Goal: Task Accomplishment & Management: Use online tool/utility

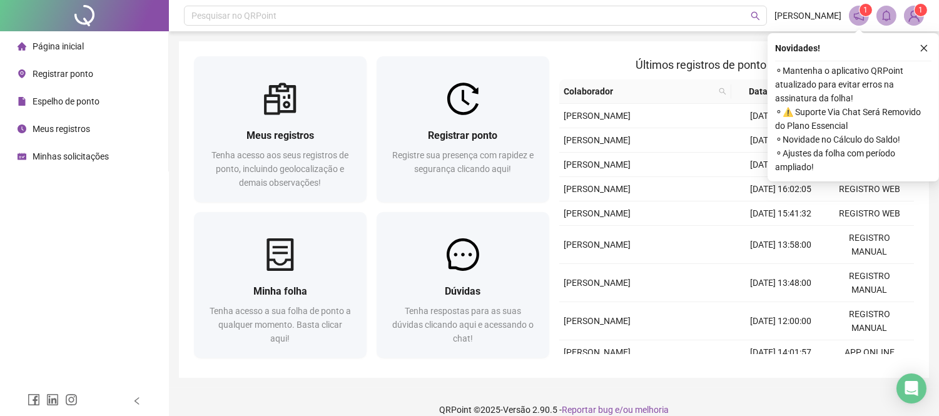
click at [49, 69] on span "Registrar ponto" at bounding box center [63, 74] width 61 height 10
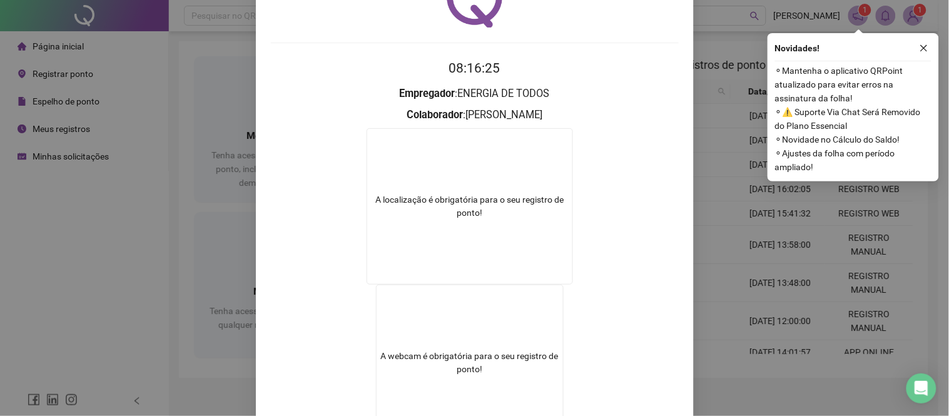
scroll to position [186, 0]
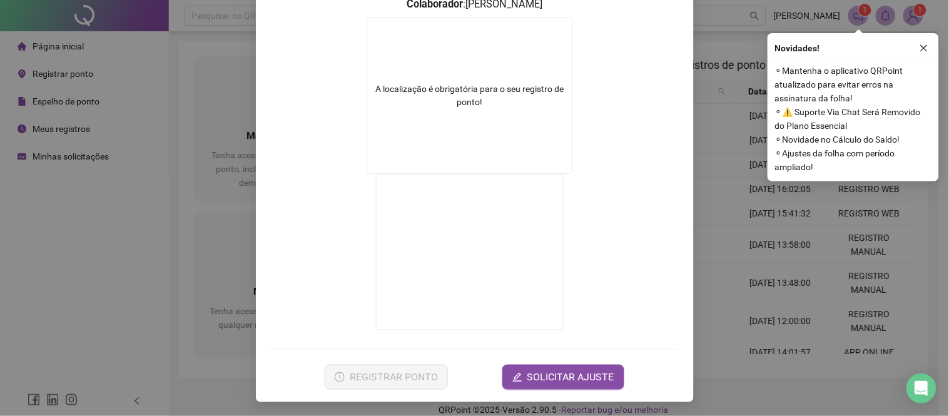
click at [466, 125] on div "A localização é obrigatória para o seu registro de ponto!" at bounding box center [470, 96] width 207 height 156
click at [485, 79] on div "A localização é obrigatória para o seu registro de ponto!" at bounding box center [470, 96] width 207 height 156
click at [781, 196] on div "Registro de ponto web 08:16:32 Empregador : ENERGIA DE TODOS Colaborador : [PER…" at bounding box center [474, 208] width 949 height 416
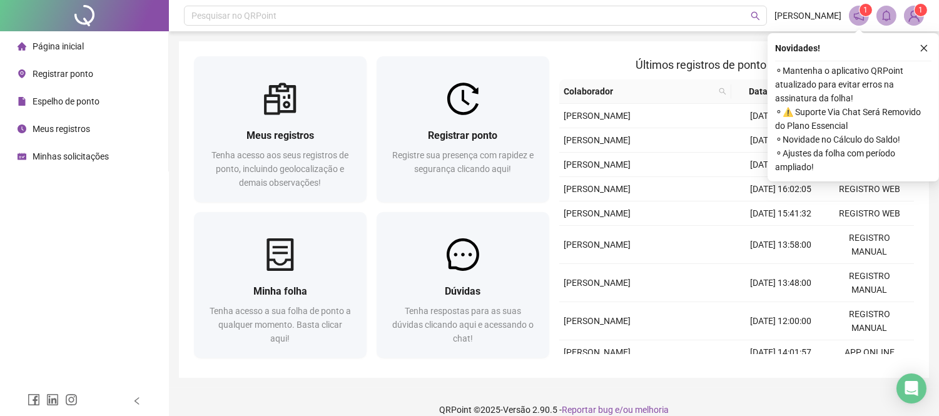
click at [66, 70] on span "Registrar ponto" at bounding box center [63, 74] width 61 height 10
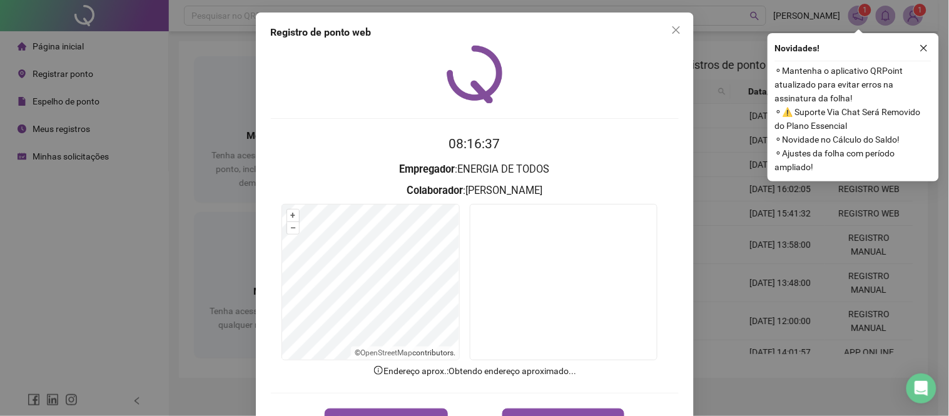
click at [765, 343] on div "Registro de ponto web 08:16:37 Empregador : ENERGIA DE TODOS Colaborador : [PER…" at bounding box center [474, 208] width 949 height 416
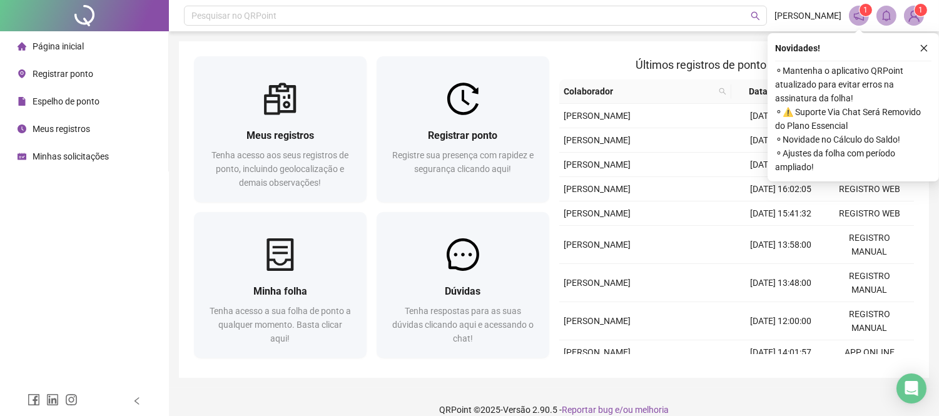
click at [77, 78] on span "Registrar ponto" at bounding box center [63, 74] width 61 height 10
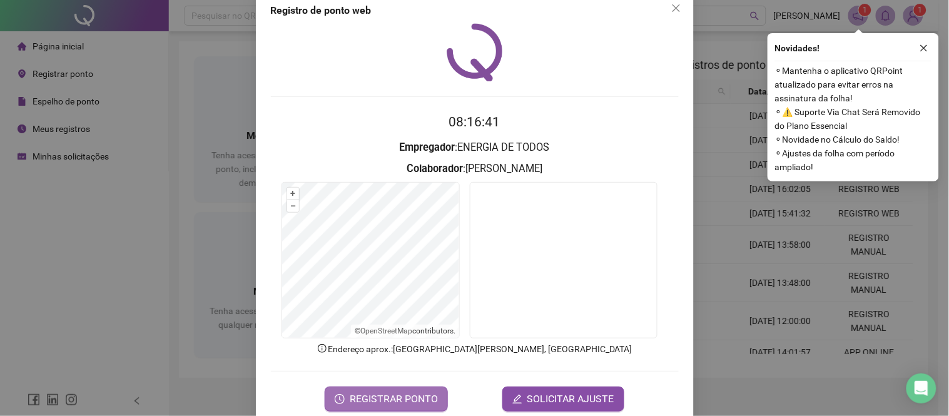
scroll to position [44, 0]
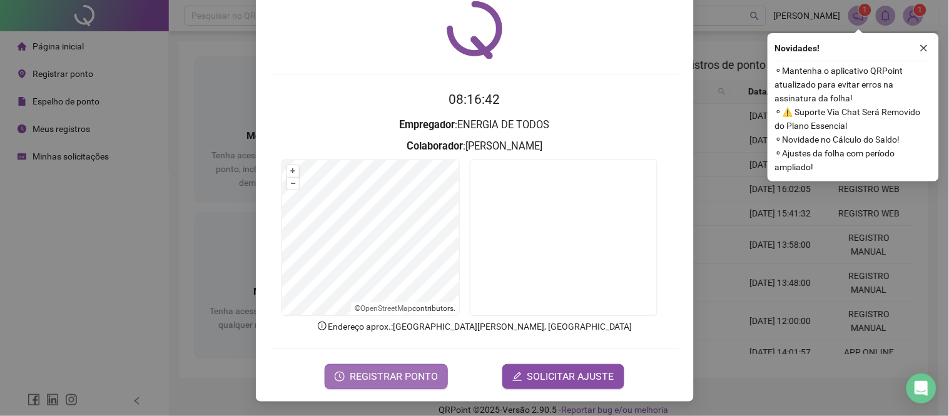
click at [393, 380] on span "REGISTRAR PONTO" at bounding box center [394, 376] width 88 height 15
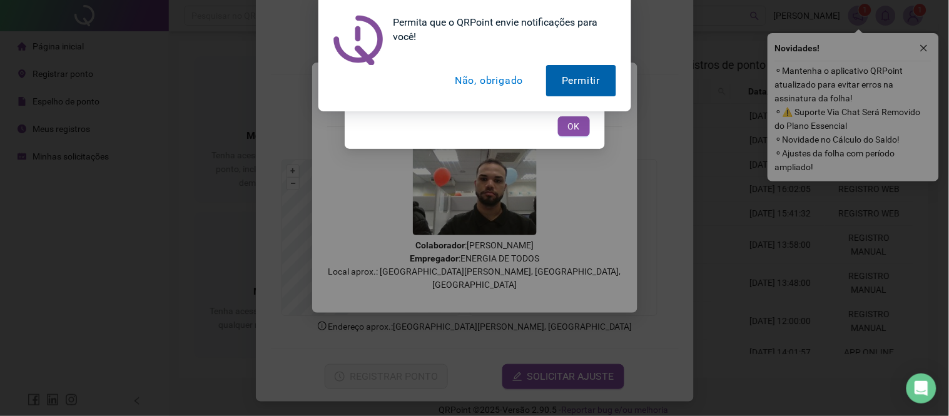
click at [568, 86] on button "Permitir" at bounding box center [580, 80] width 69 height 31
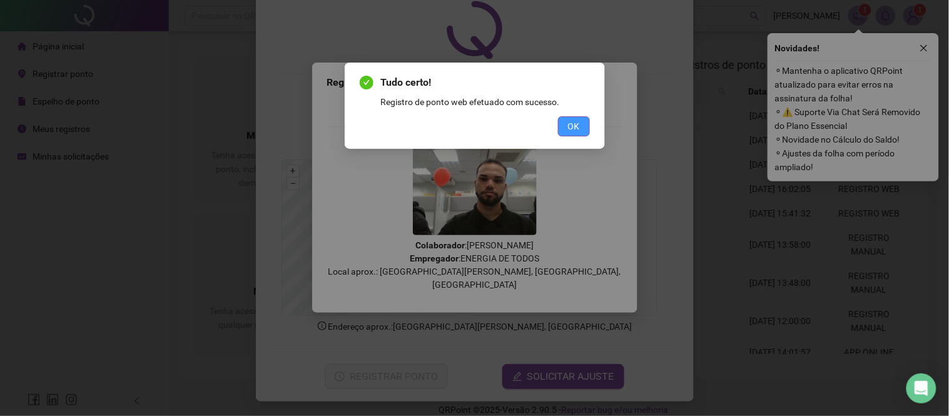
click at [575, 122] on span "OK" at bounding box center [574, 127] width 12 height 14
